Goal: Navigation & Orientation: Find specific page/section

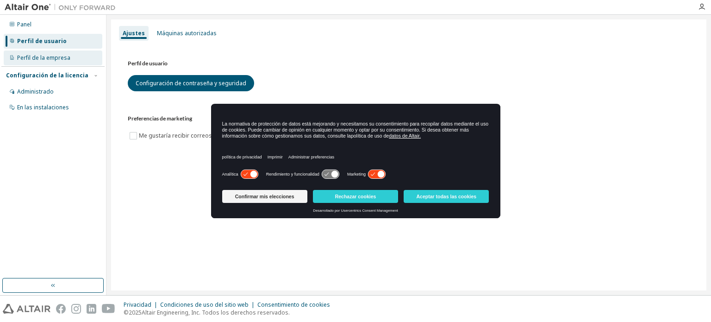
click at [46, 53] on div "Perfil de la empresa" at bounding box center [53, 57] width 99 height 15
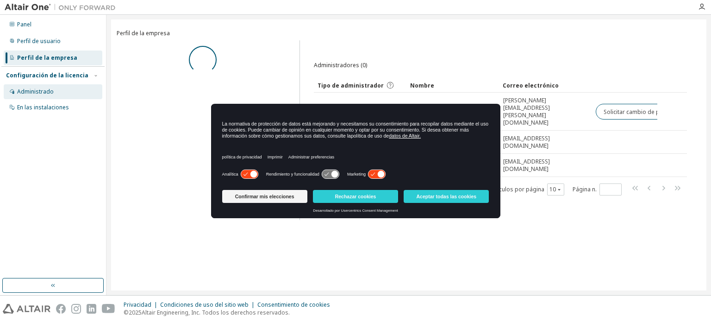
click at [50, 87] on div "Administrado" at bounding box center [53, 91] width 99 height 15
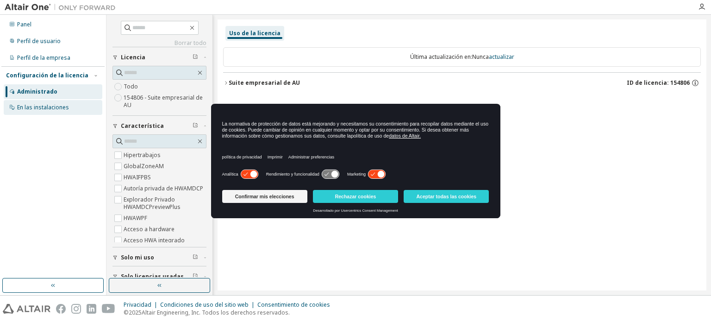
click at [57, 111] on font "En las instalaciones" at bounding box center [43, 107] width 52 height 8
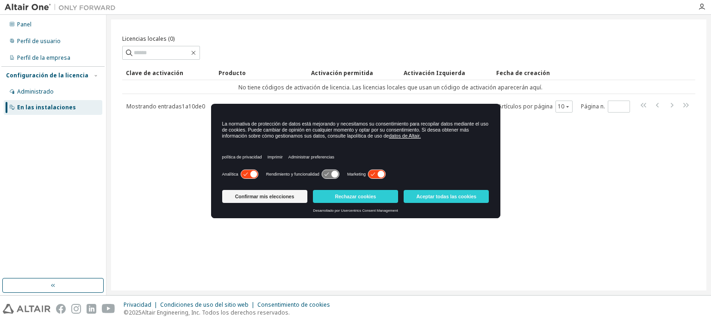
click at [452, 189] on div "Confirmar mis elecciones Rechazar cookies Aceptar todas las cookies" at bounding box center [355, 197] width 267 height 22
click at [439, 200] on button "Aceptar todas las cookies" at bounding box center [446, 196] width 85 height 13
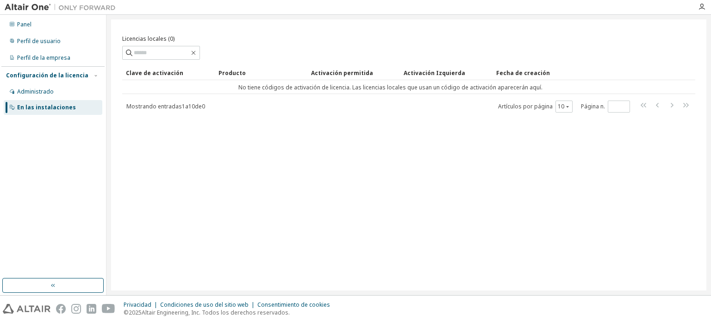
click at [73, 70] on div "Configuración de la licencia Administrado En las instalaciones" at bounding box center [52, 91] width 103 height 50
click at [44, 28] on div "Panel" at bounding box center [53, 24] width 99 height 15
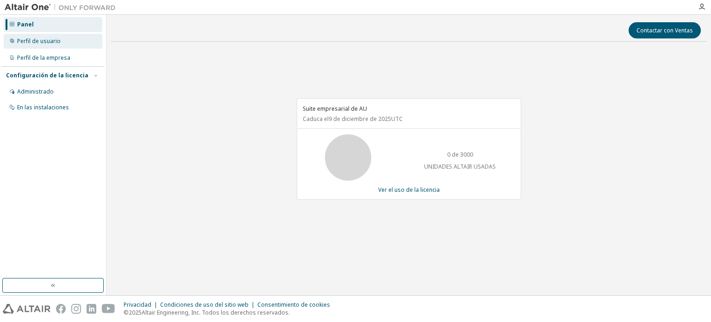
click at [48, 36] on div "Perfil de usuario" at bounding box center [53, 41] width 99 height 15
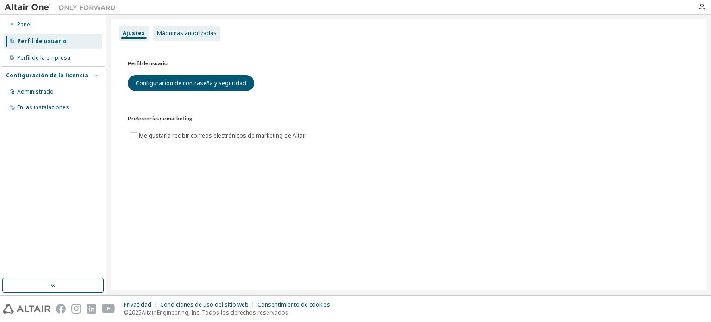
click at [189, 27] on div "Máquinas autorizadas" at bounding box center [186, 33] width 67 height 15
